Goal: Check status: Check status

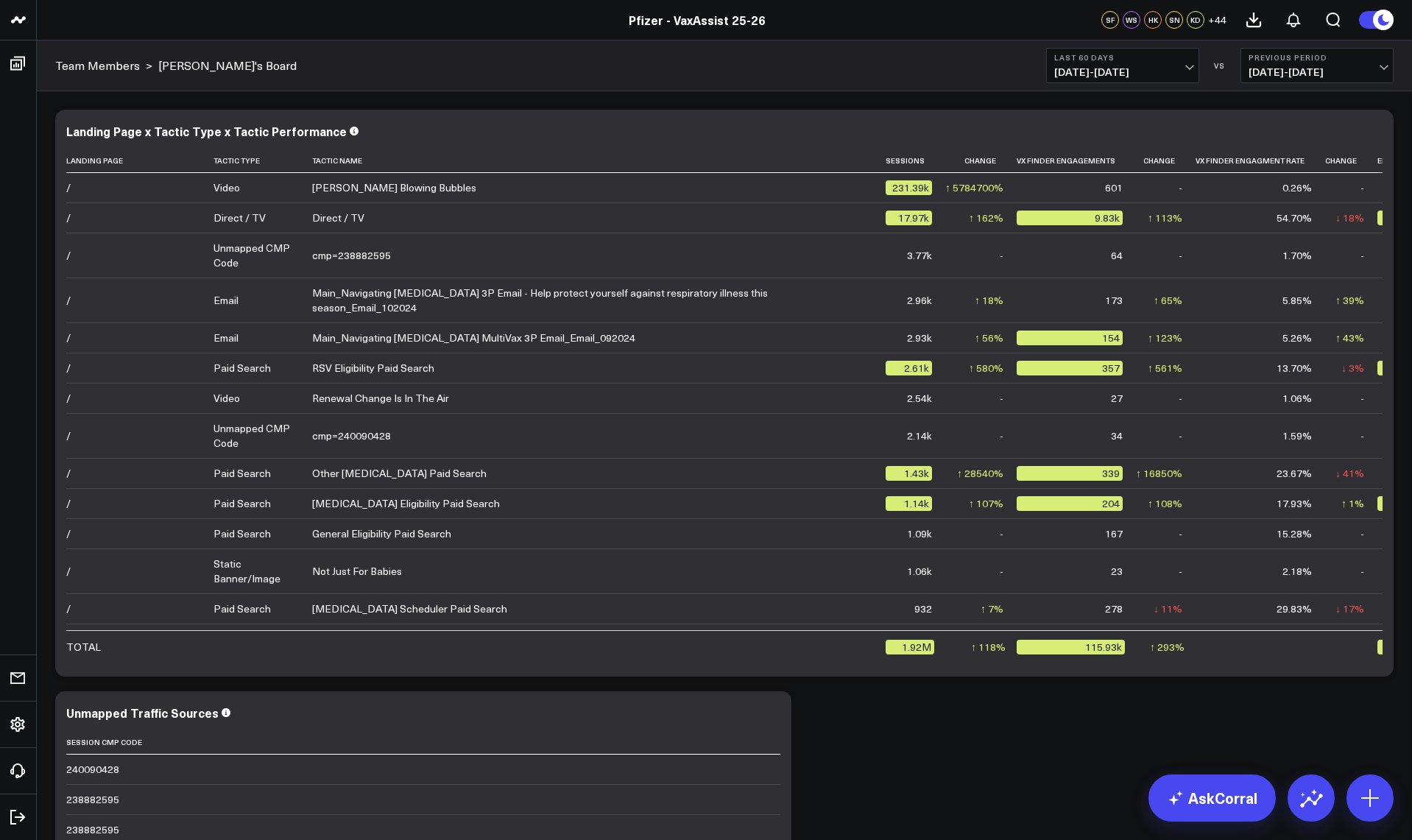
click at [476, 19] on div "Pfizer - VaxAssist 25-26" at bounding box center [696, 20] width 1394 height 16
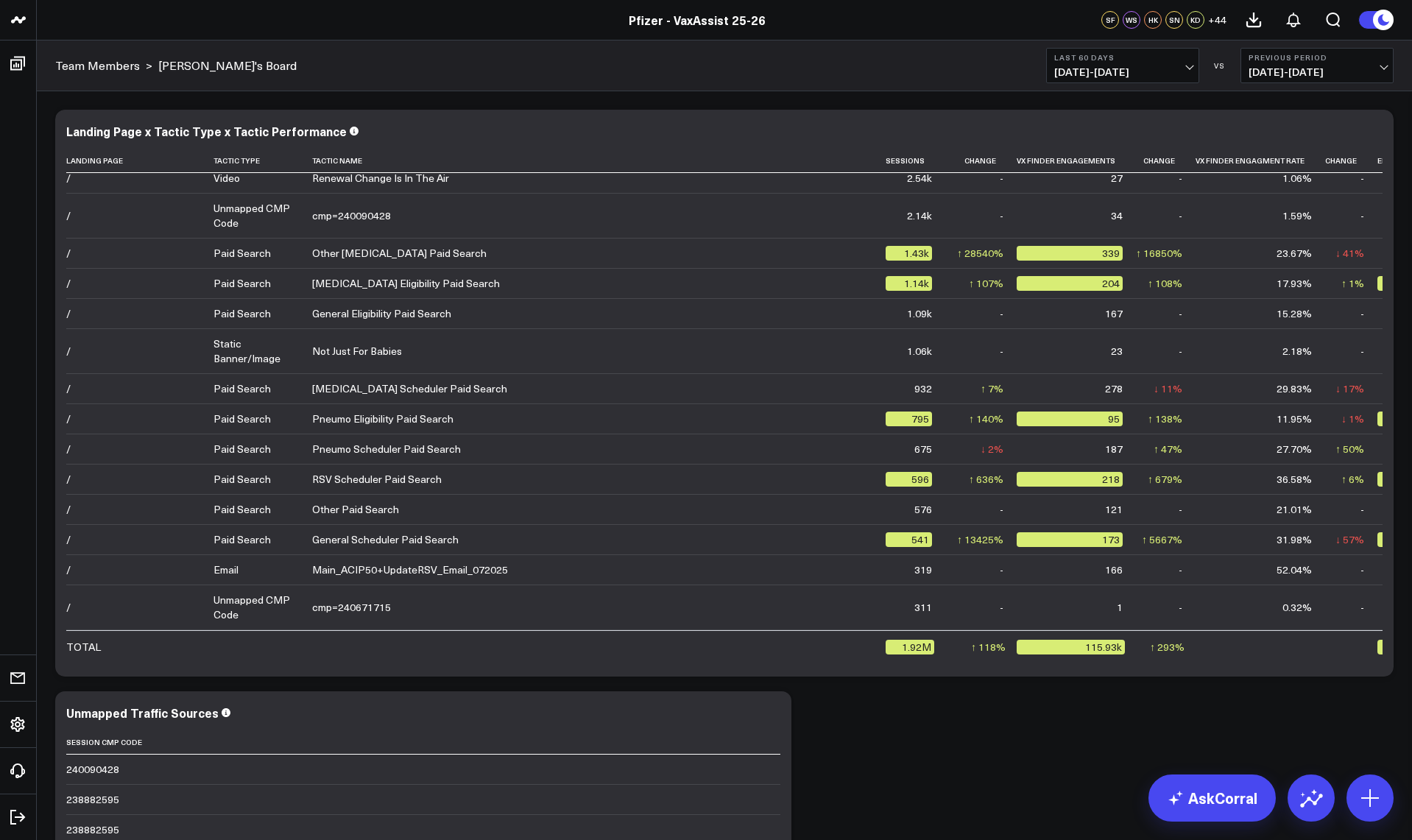
scroll to position [221, 0]
click at [1154, 83] on div "Team Members > [PERSON_NAME]'s Board Last 60 Days [DATE] - [DATE] VS Previous P…" at bounding box center [724, 66] width 1376 height 51
click at [1148, 75] on span "[DATE] - [DATE]" at bounding box center [1123, 72] width 137 height 12
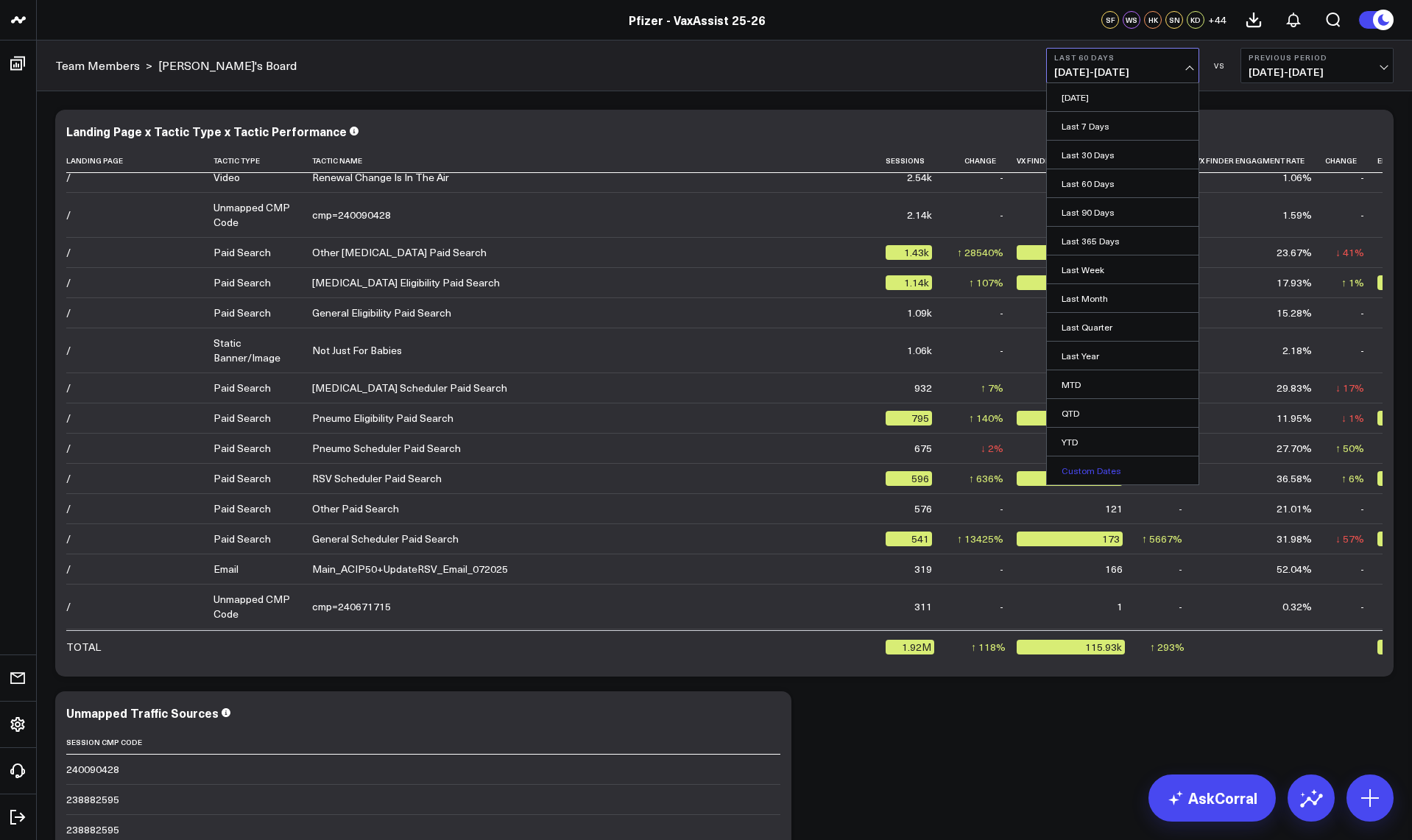
click at [1082, 463] on link "Custom Dates" at bounding box center [1122, 470] width 152 height 28
select select "8"
select select "2025"
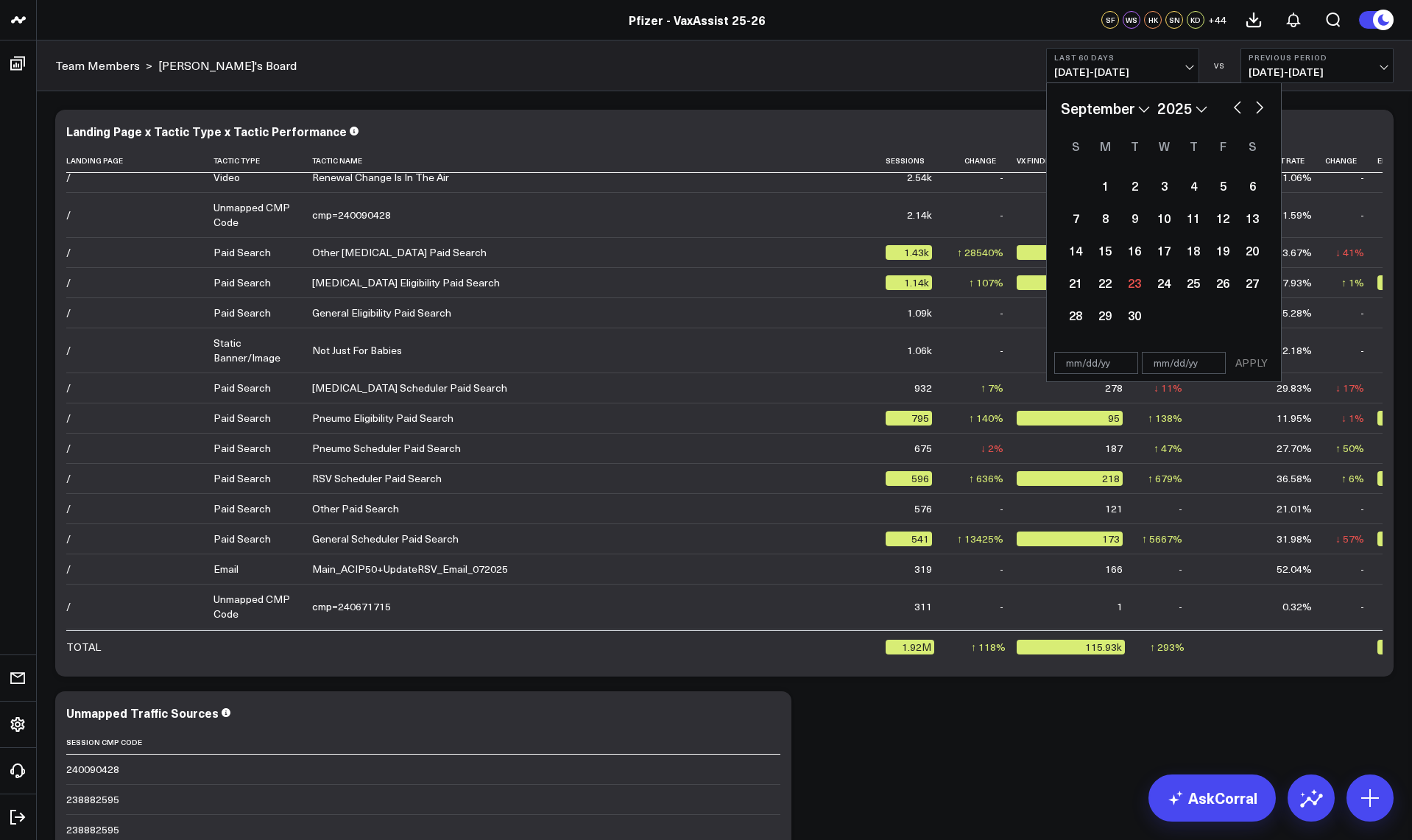
click at [1243, 109] on button "button" at bounding box center [1237, 106] width 15 height 17
select select "7"
select select "2025"
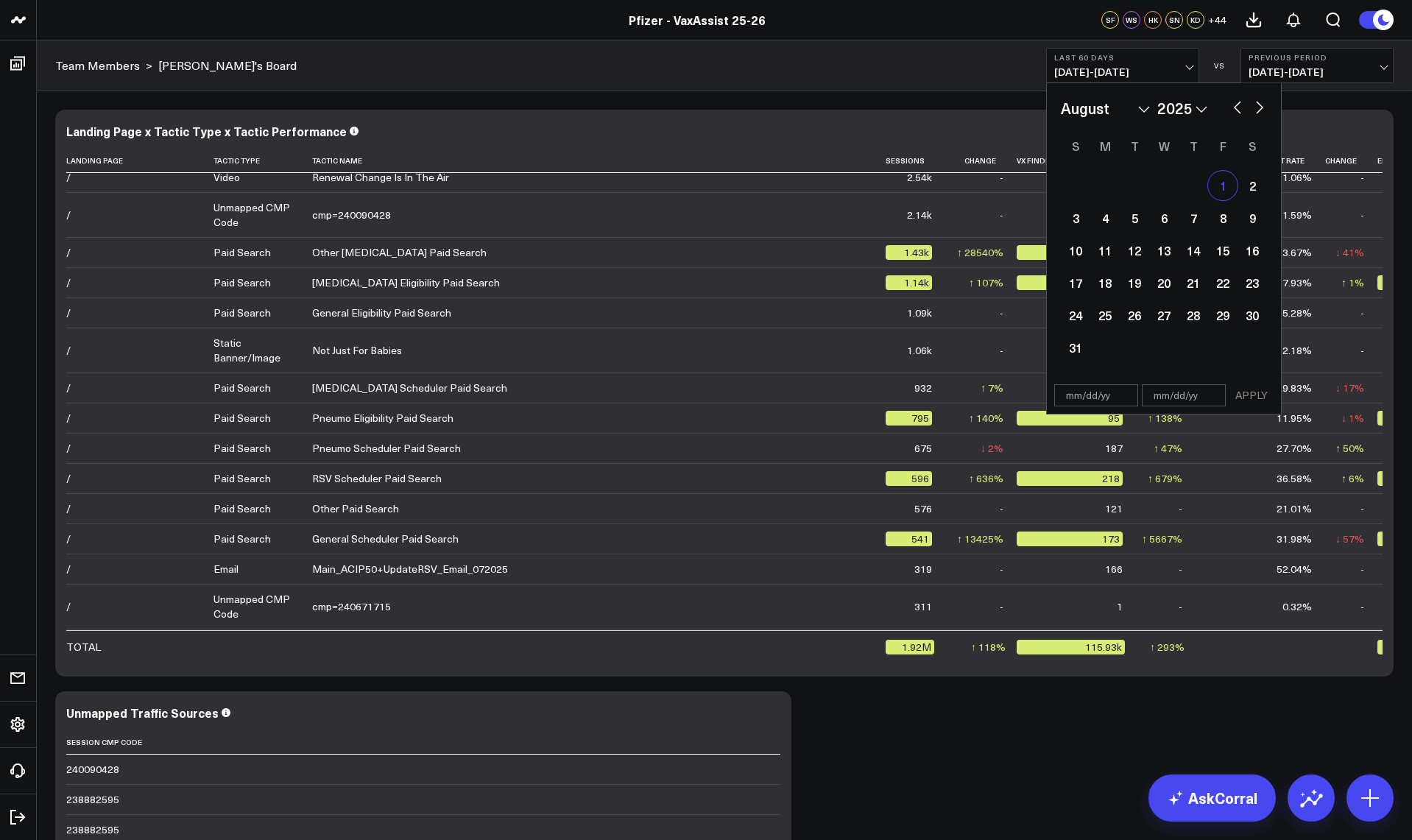
click at [1218, 183] on div "1" at bounding box center [1223, 186] width 29 height 29
type input "[DATE]"
select select "7"
select select "2025"
click at [1267, 105] on div "January February March April May June July August September October November [D…" at bounding box center [1164, 231] width 234 height 295
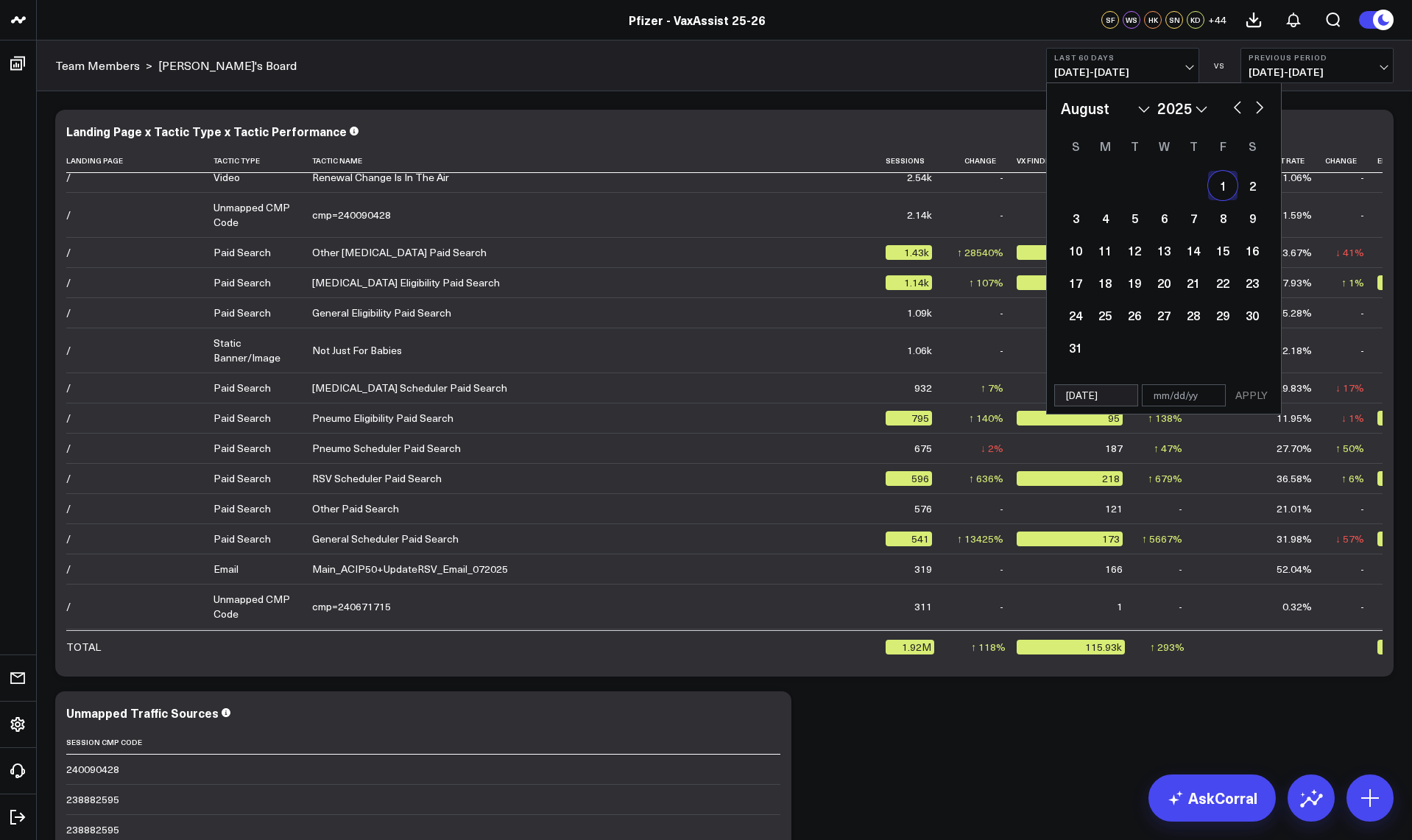
click at [1256, 109] on button "button" at bounding box center [1259, 106] width 15 height 17
select select "8"
select select "2025"
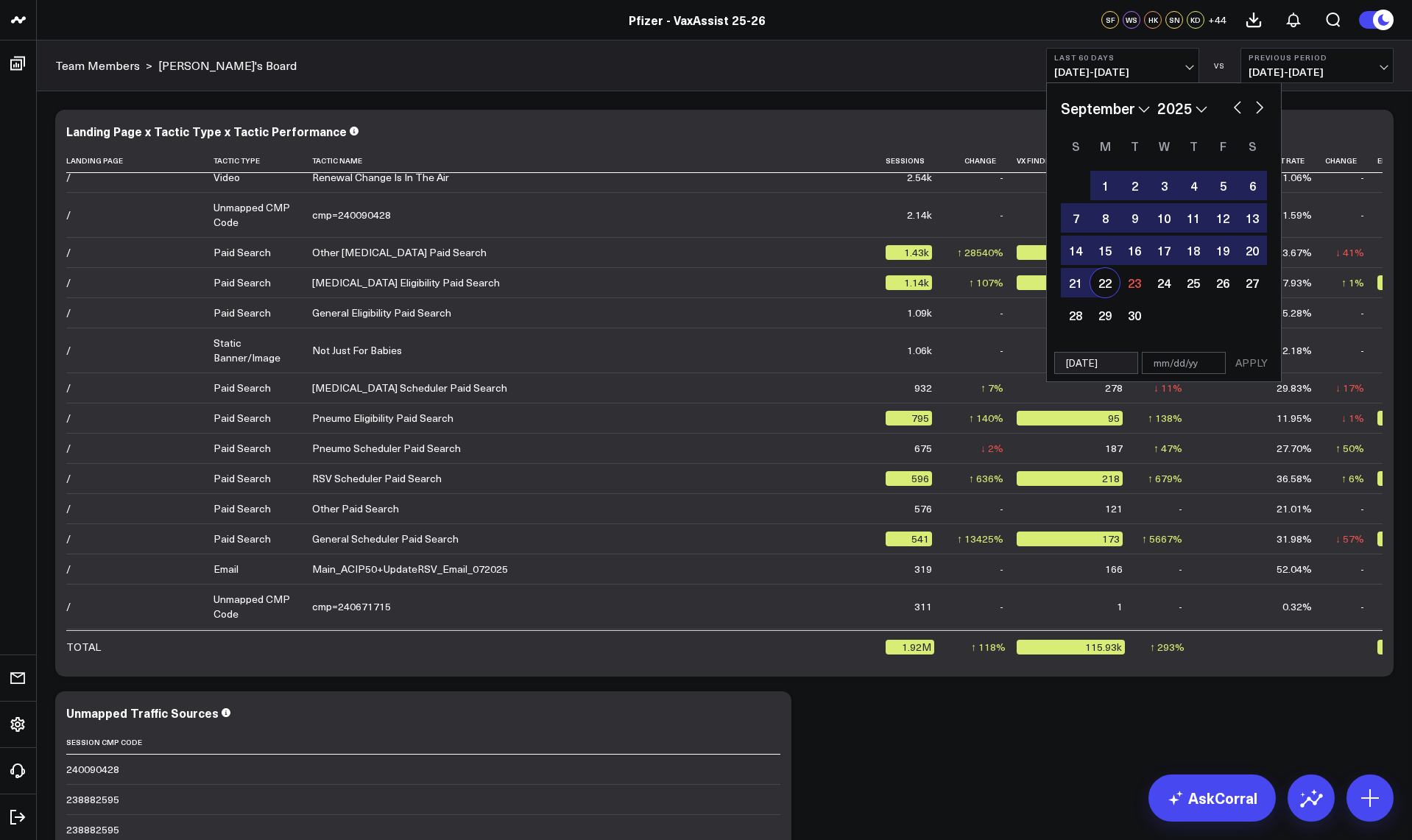
click at [1110, 283] on div "22" at bounding box center [1105, 283] width 29 height 29
type input "[DATE]"
select select "8"
select select "2025"
click at [1245, 361] on button "APPLY" at bounding box center [1252, 362] width 44 height 22
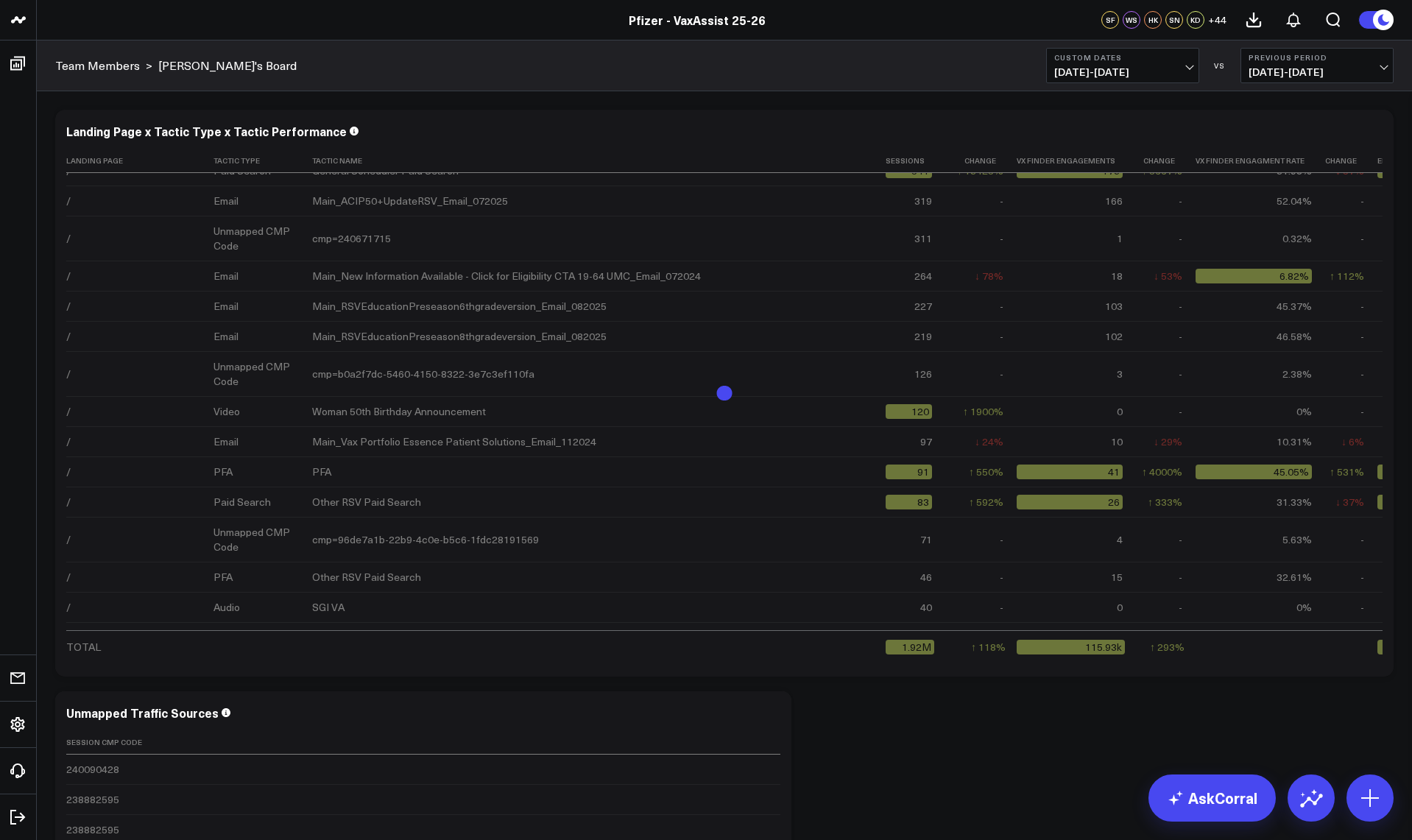
scroll to position [736, 0]
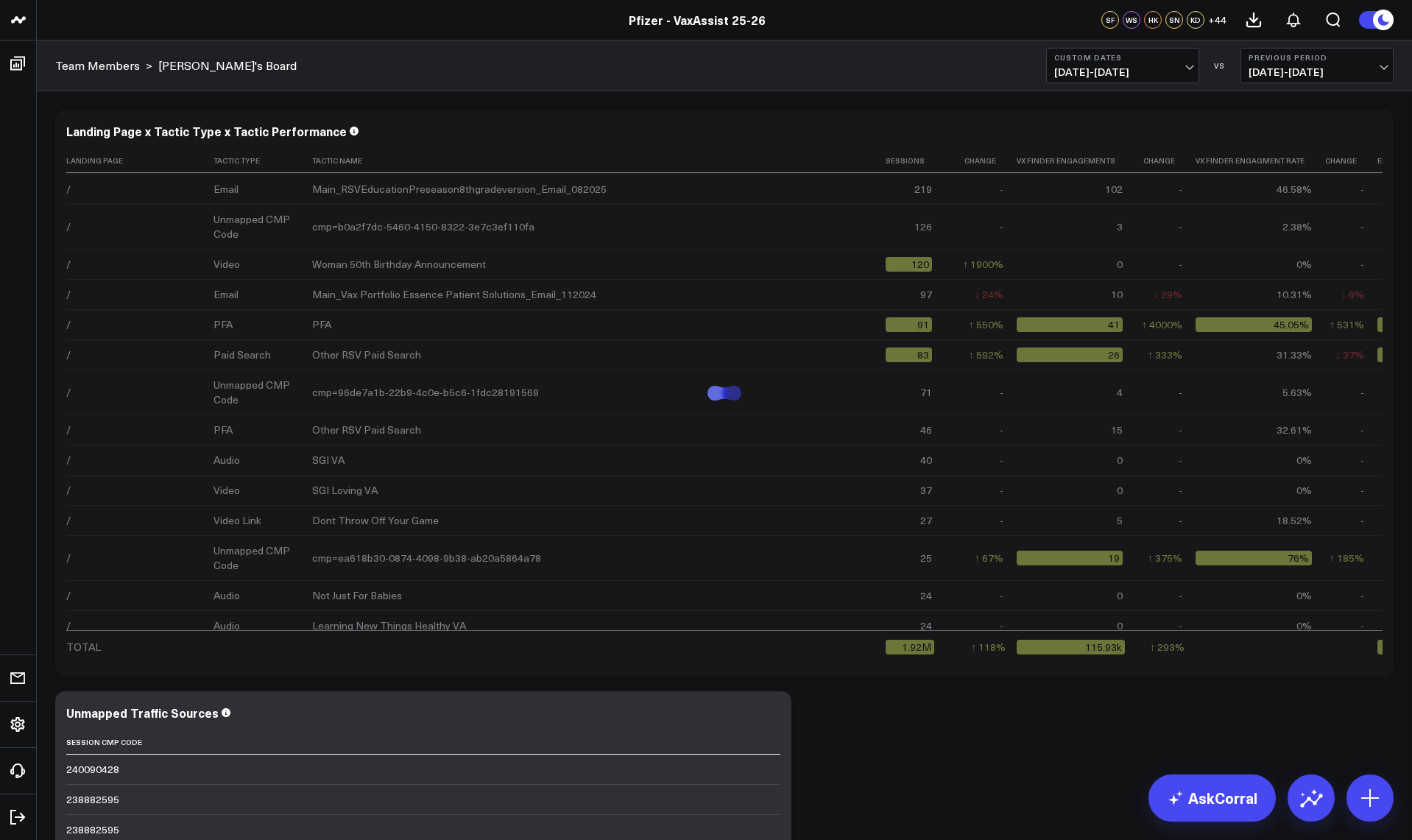
click at [513, 32] on header "Pfizer - z VaxAssist Pfizer - VaxAssist 25-26 Pfizer - VaxAssist 25-26 SF WS HK…" at bounding box center [706, 20] width 1412 height 41
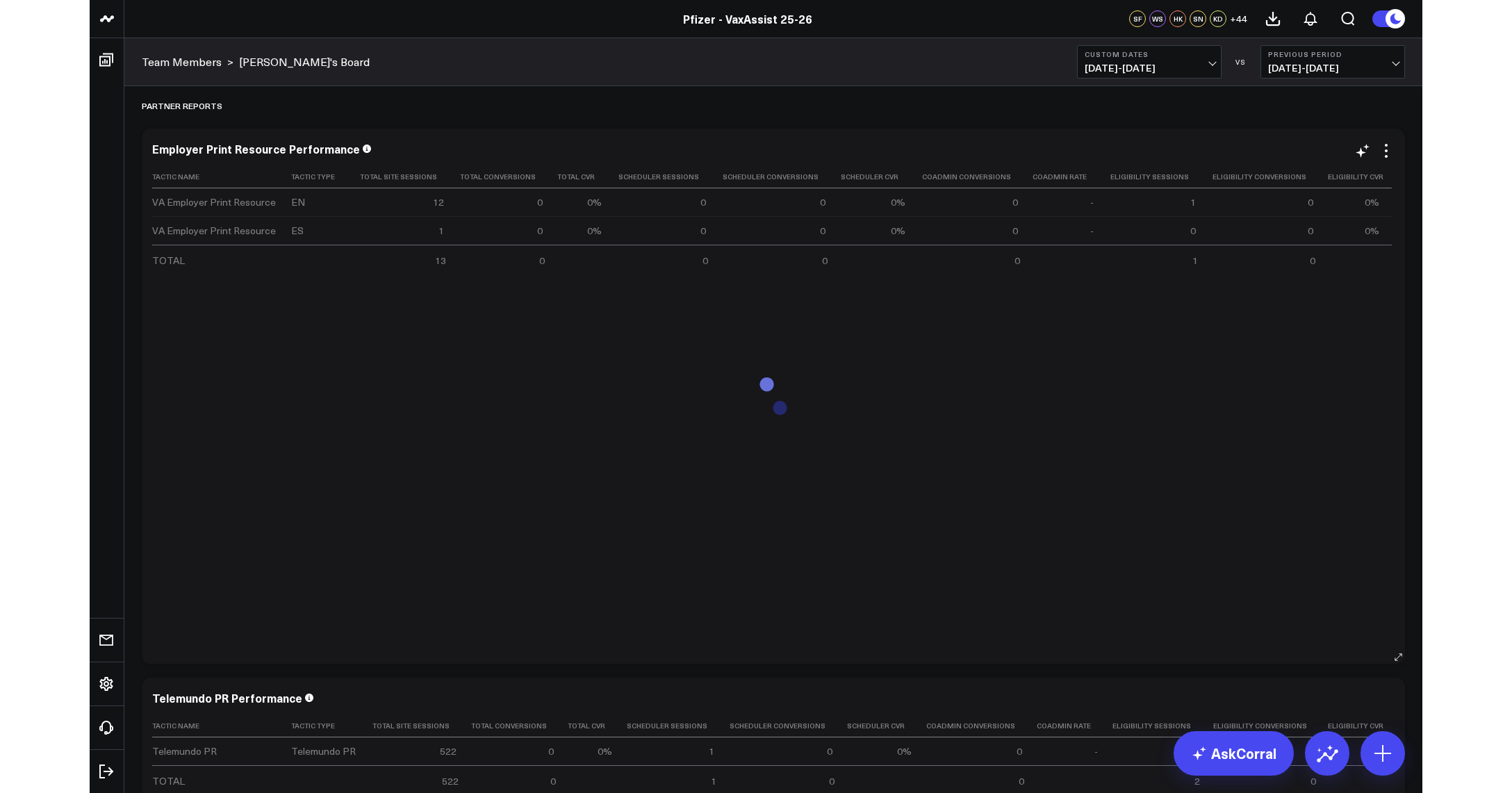
scroll to position [1042, 0]
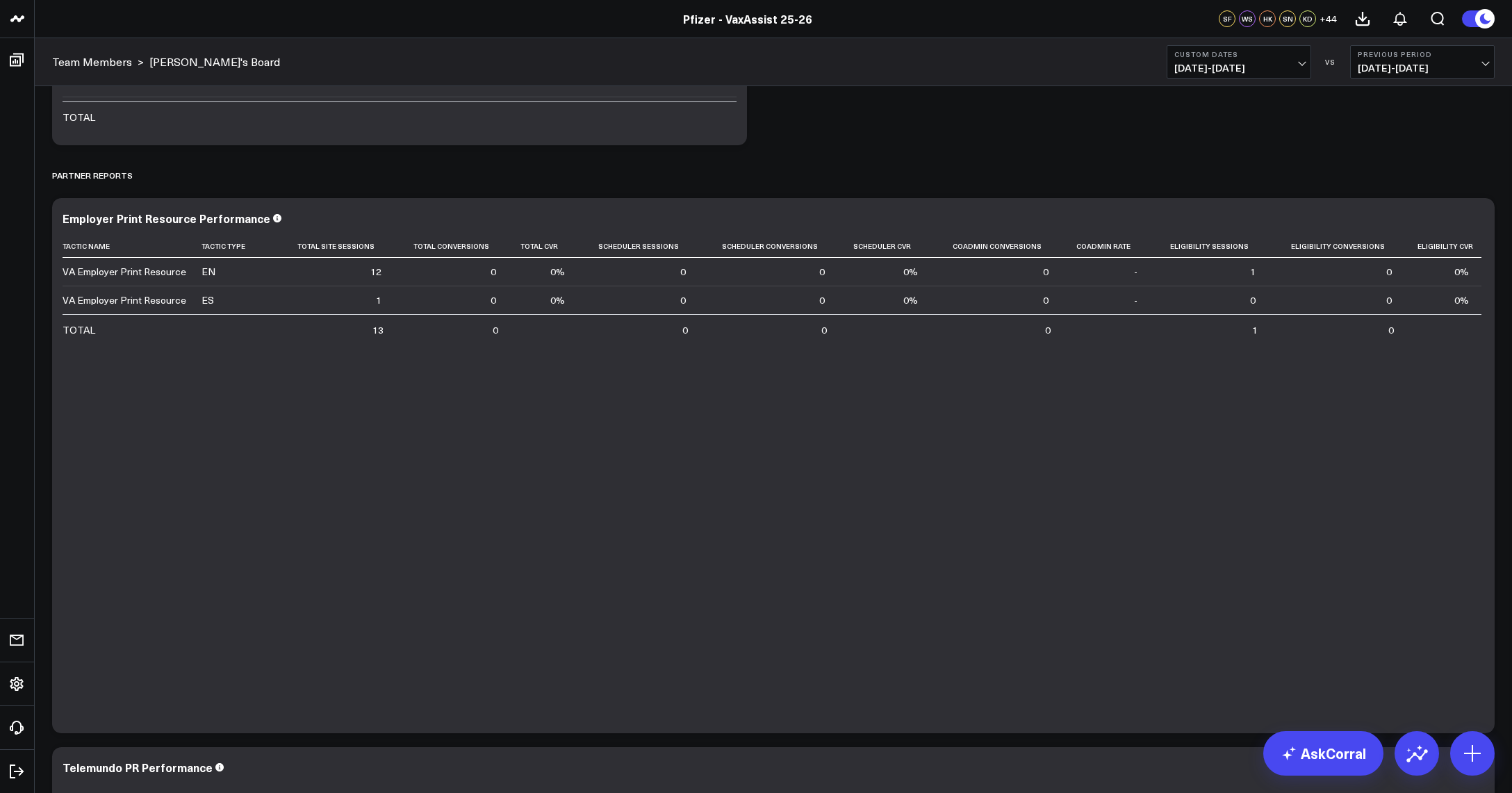
click at [982, 27] on header "Pfizer - z VaxAssist Pfizer - VaxAssist 25-26 Pfizer - VaxAssist 25-26 SF WS HK…" at bounding box center [756, 19] width 1512 height 38
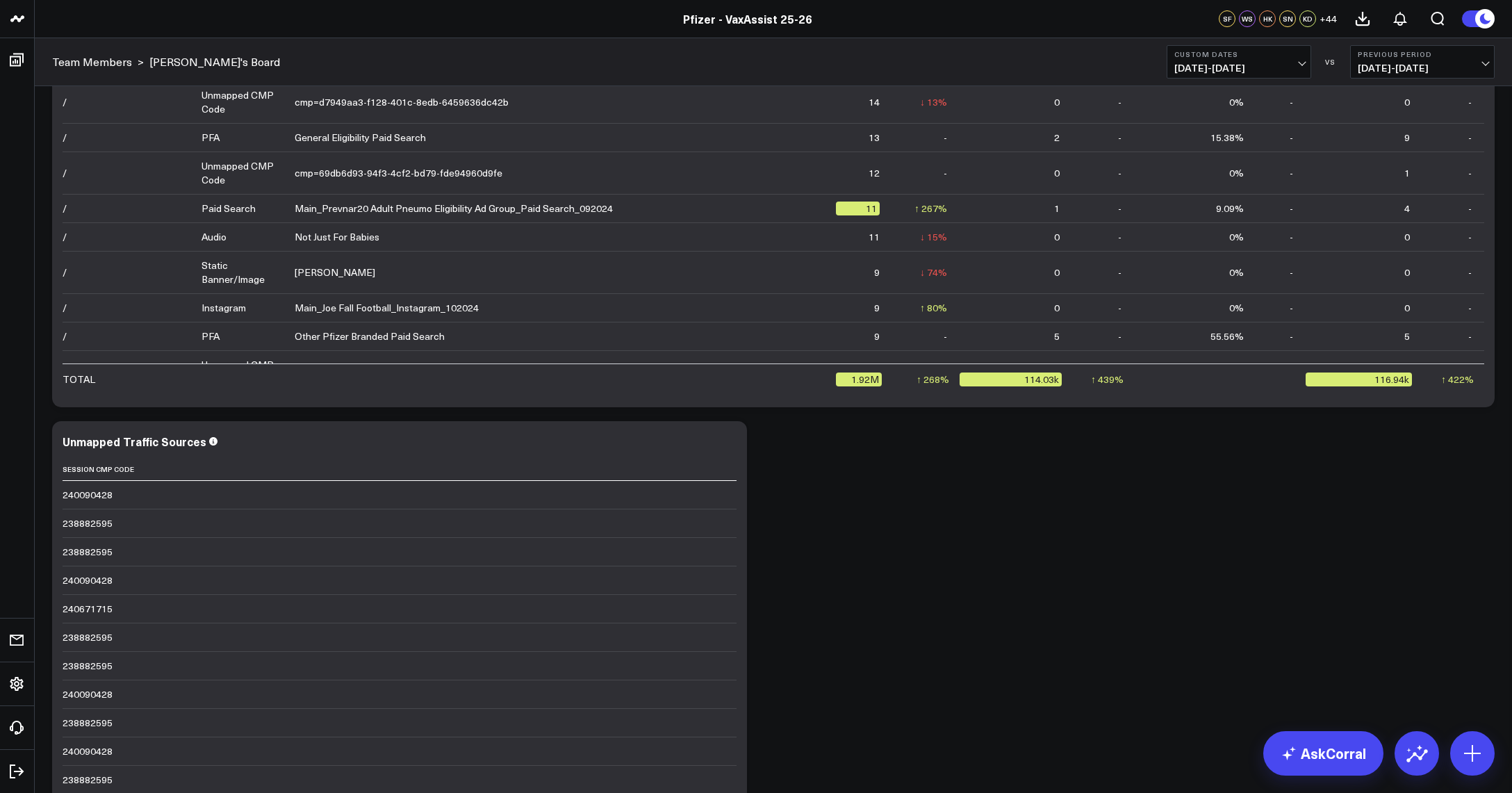
scroll to position [1181, 0]
